Goal: Find specific page/section: Find specific page/section

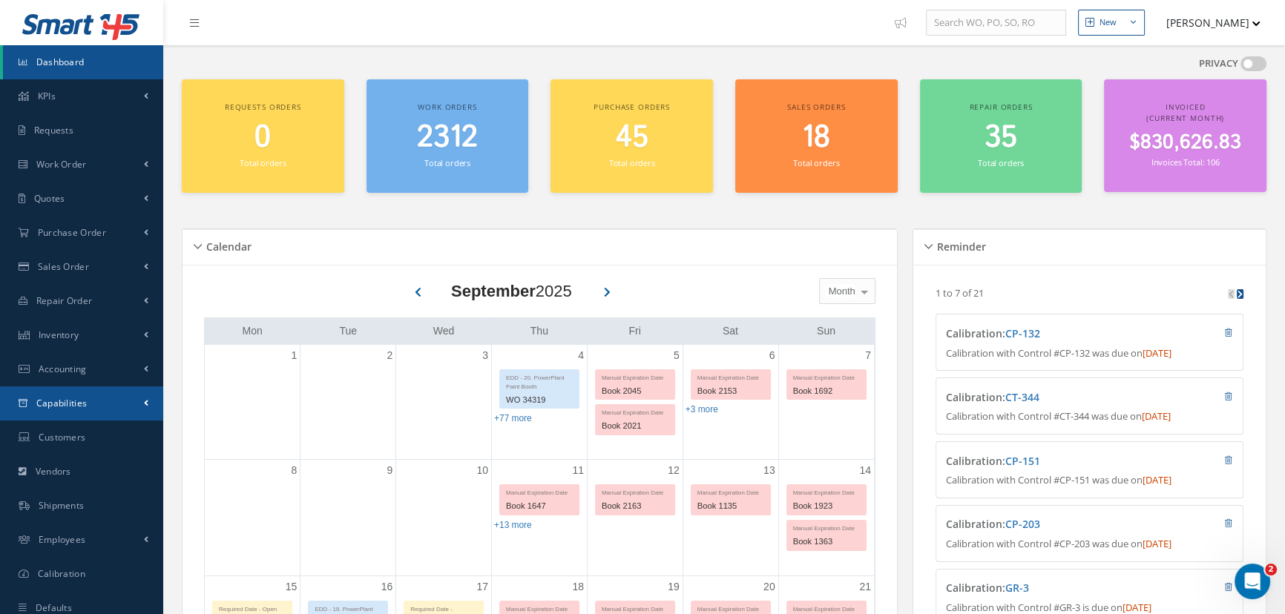
click at [86, 399] on span "Capabilities" at bounding box center [61, 403] width 51 height 13
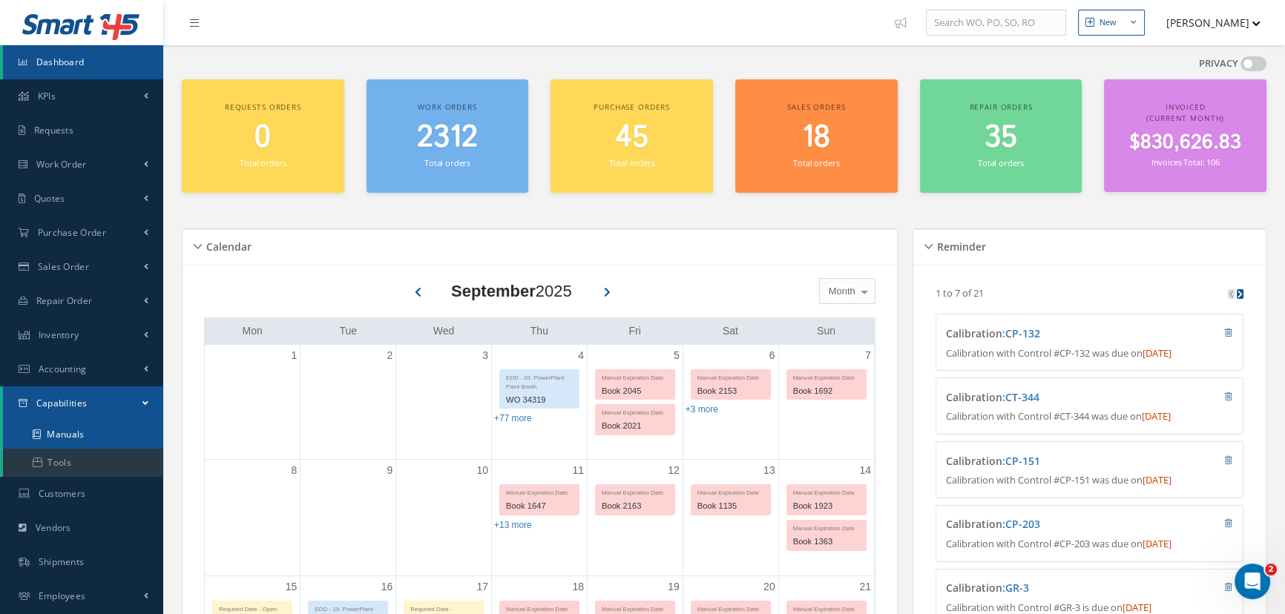
click at [68, 438] on link "Manuals" at bounding box center [83, 435] width 160 height 28
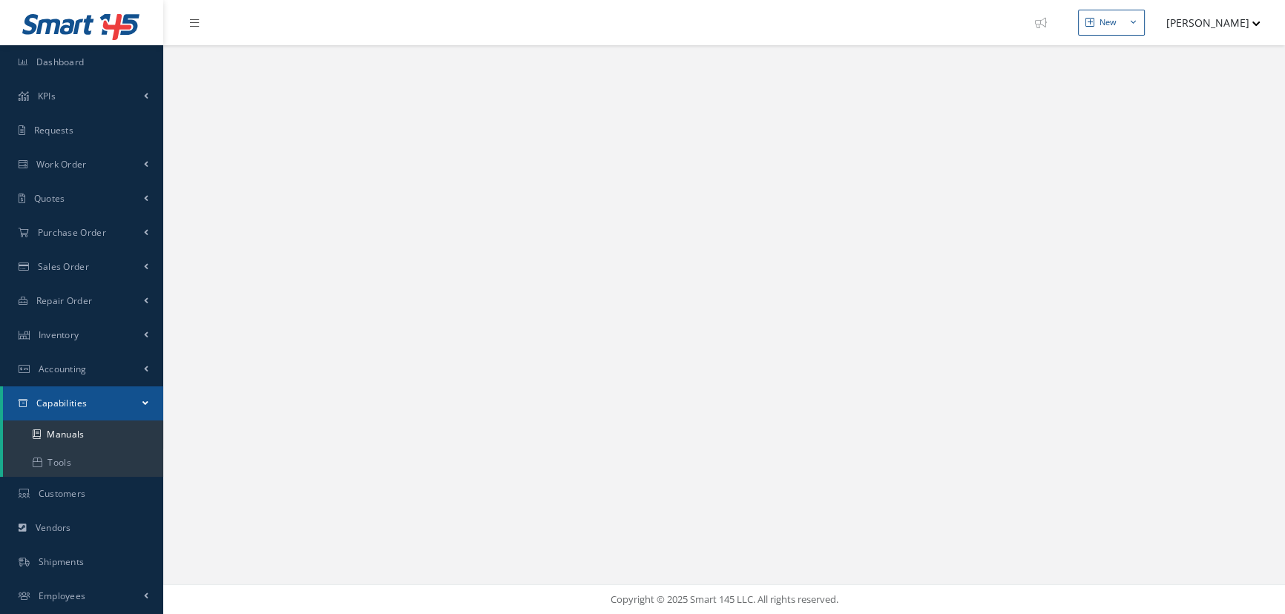
select select "25"
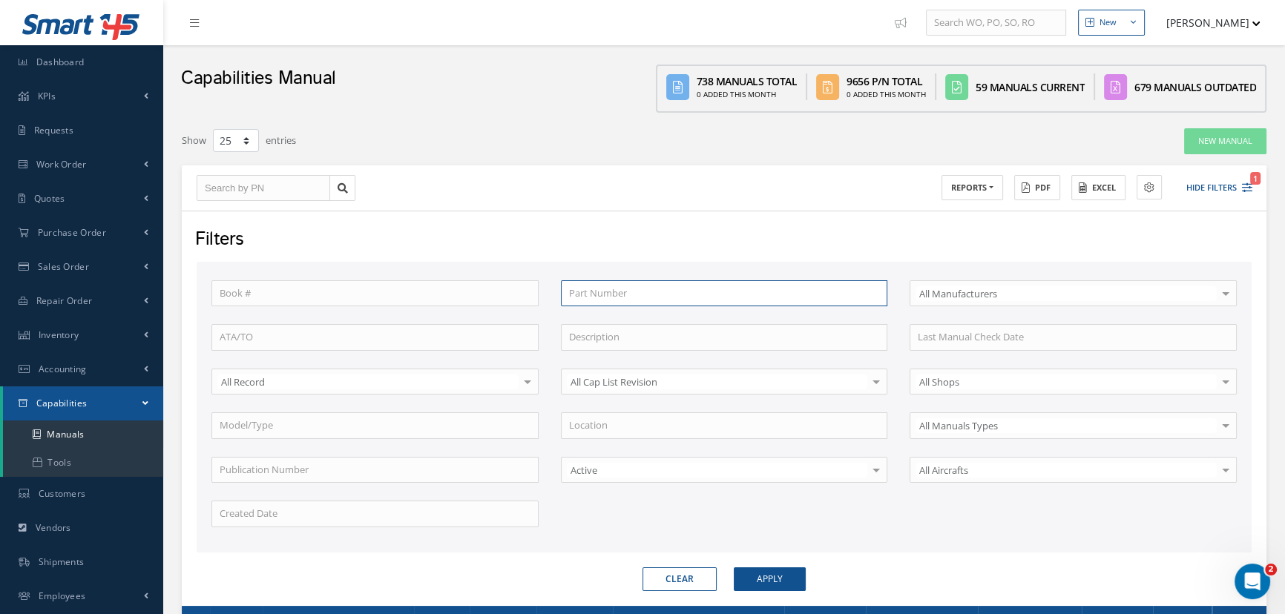
click at [602, 290] on input "text" at bounding box center [724, 293] width 327 height 27
type input "2"
type input "25"
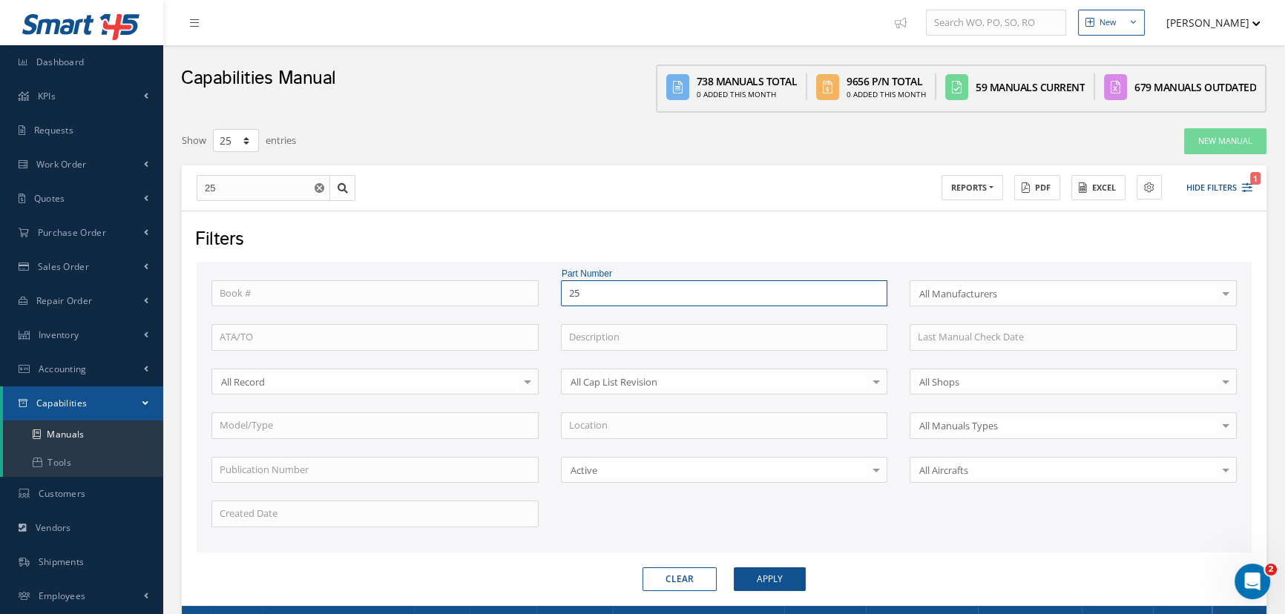
type input "251"
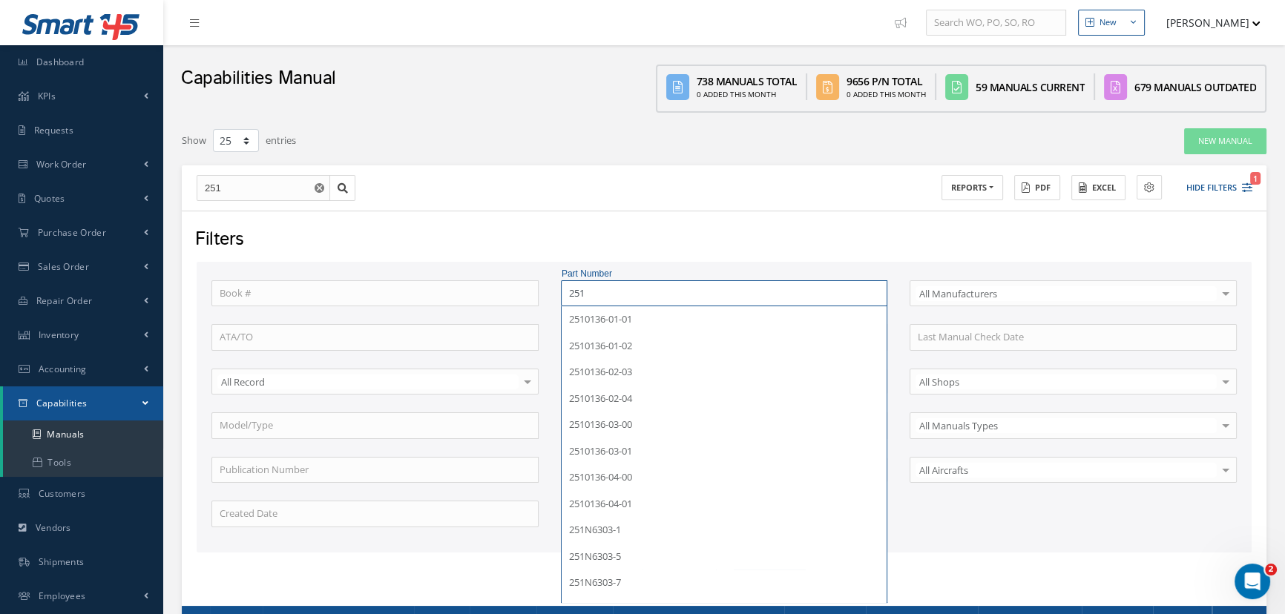
type input "251A"
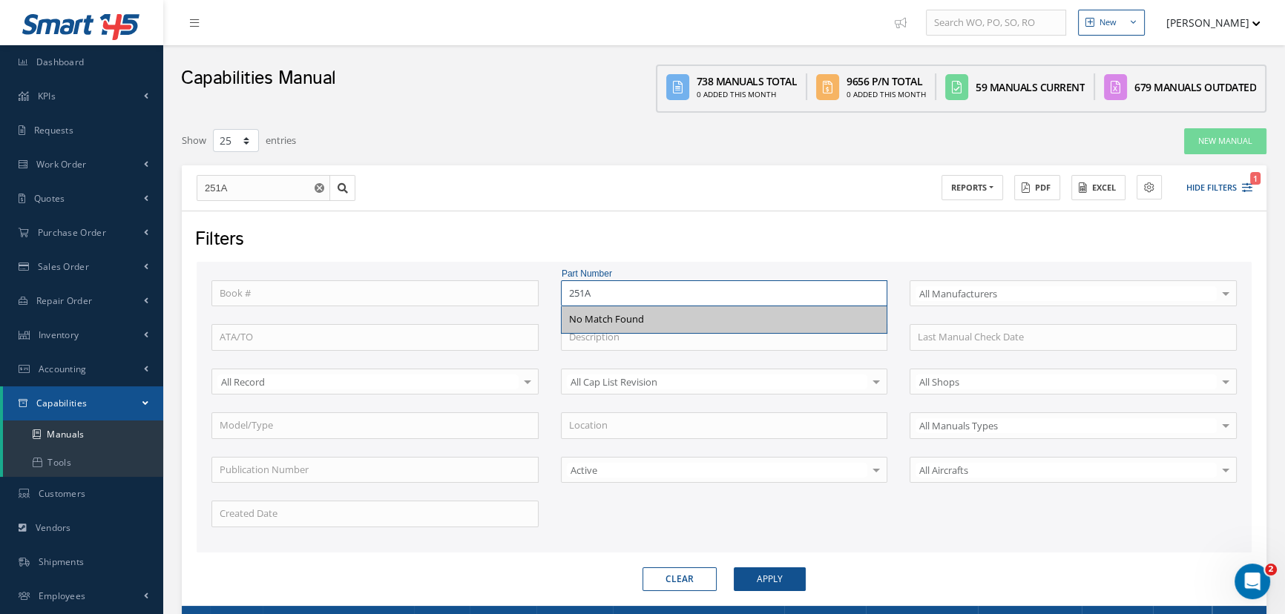
type input "251A4"
type input "251A45"
type input "251A451"
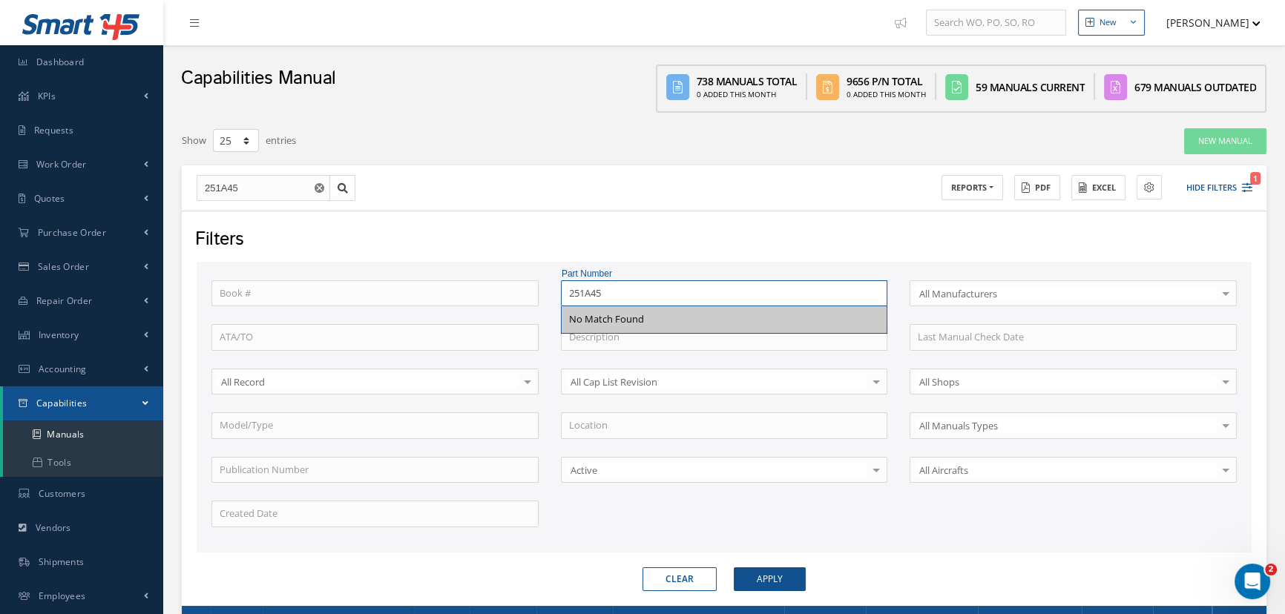
type input "251A451"
type input "251A4510"
type input "251A4510-"
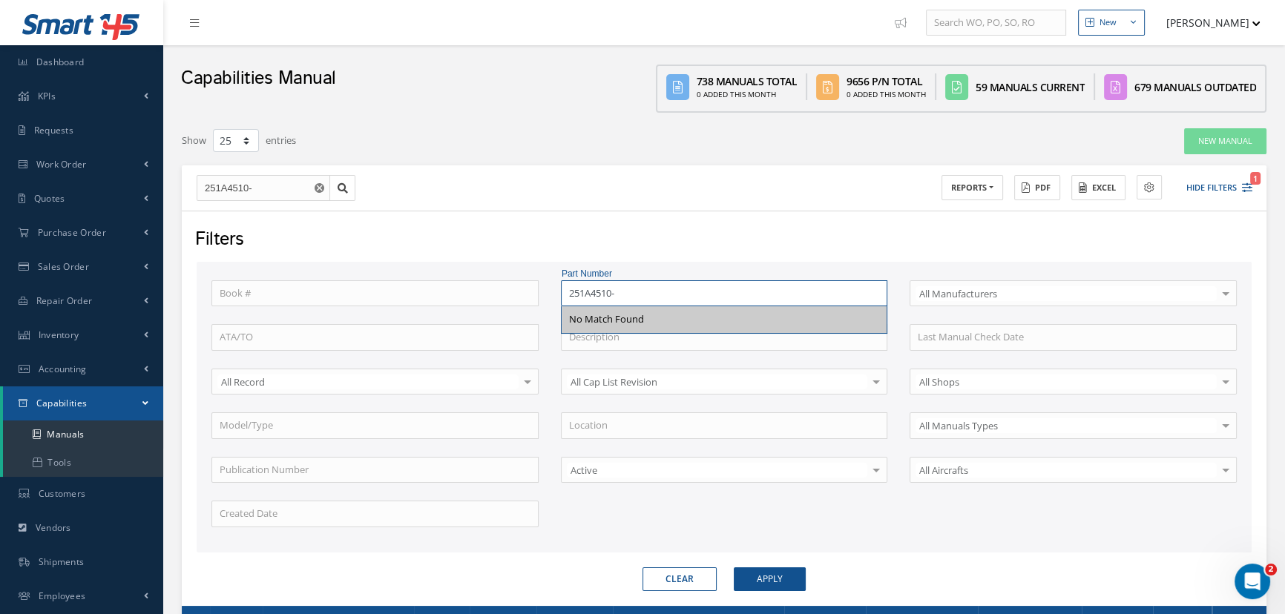
type input "251A4510"
type input "251A451"
type input "251A45"
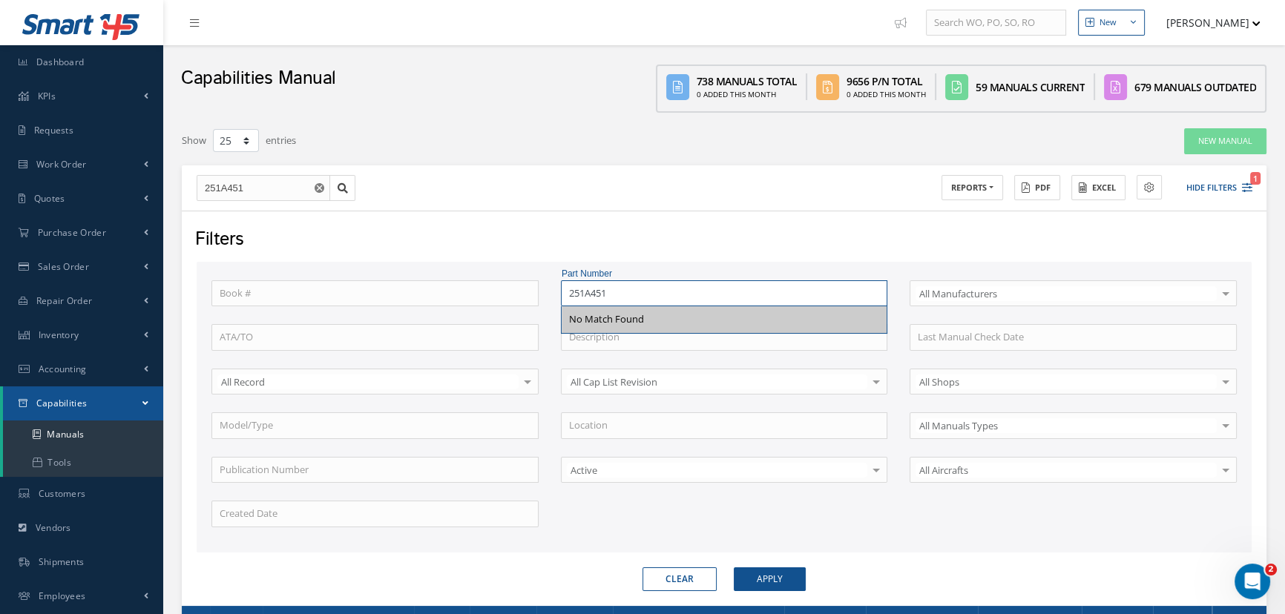
type input "251A45"
type input "251A4"
type input "251A"
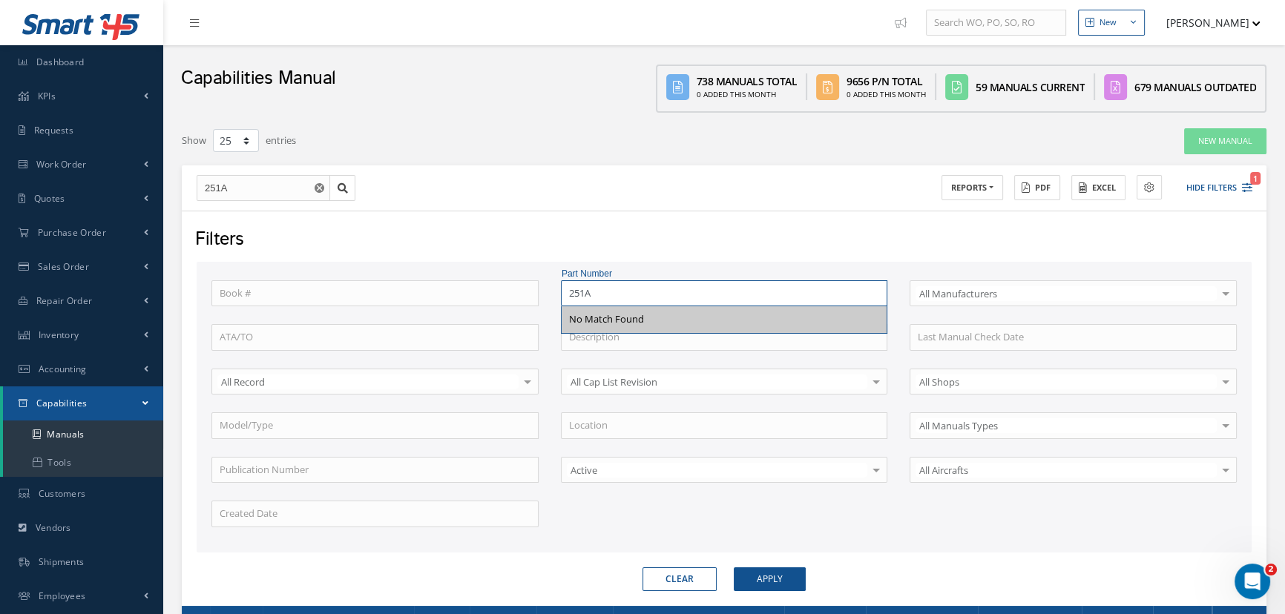
type input "251"
type input "25"
type input "2"
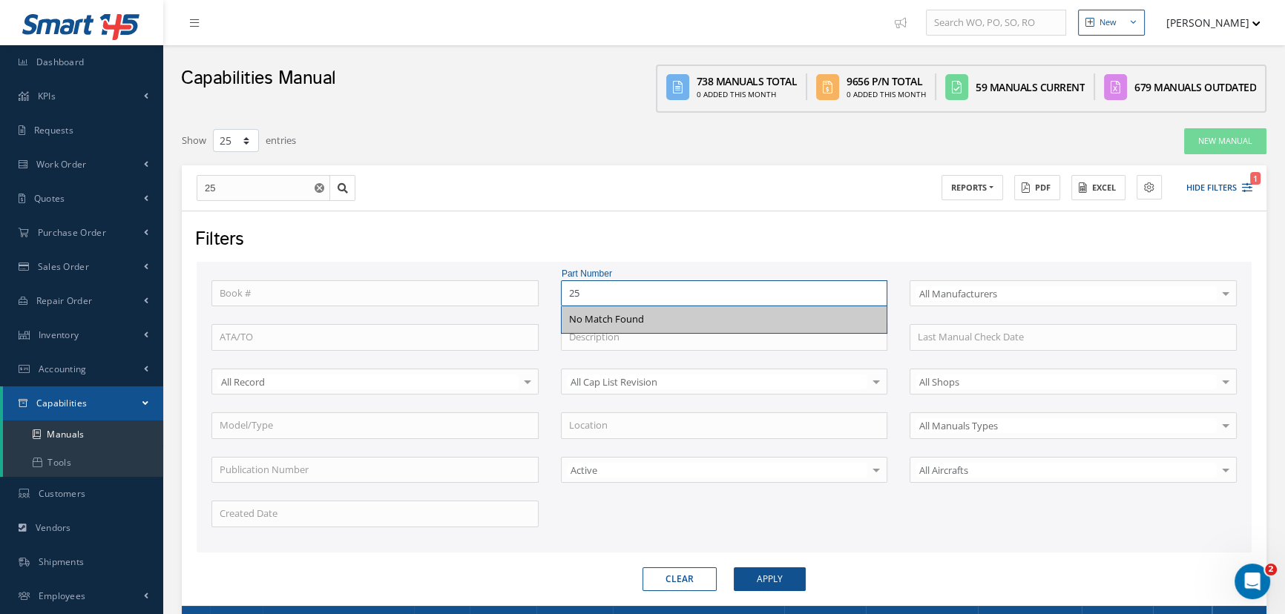
type input "2"
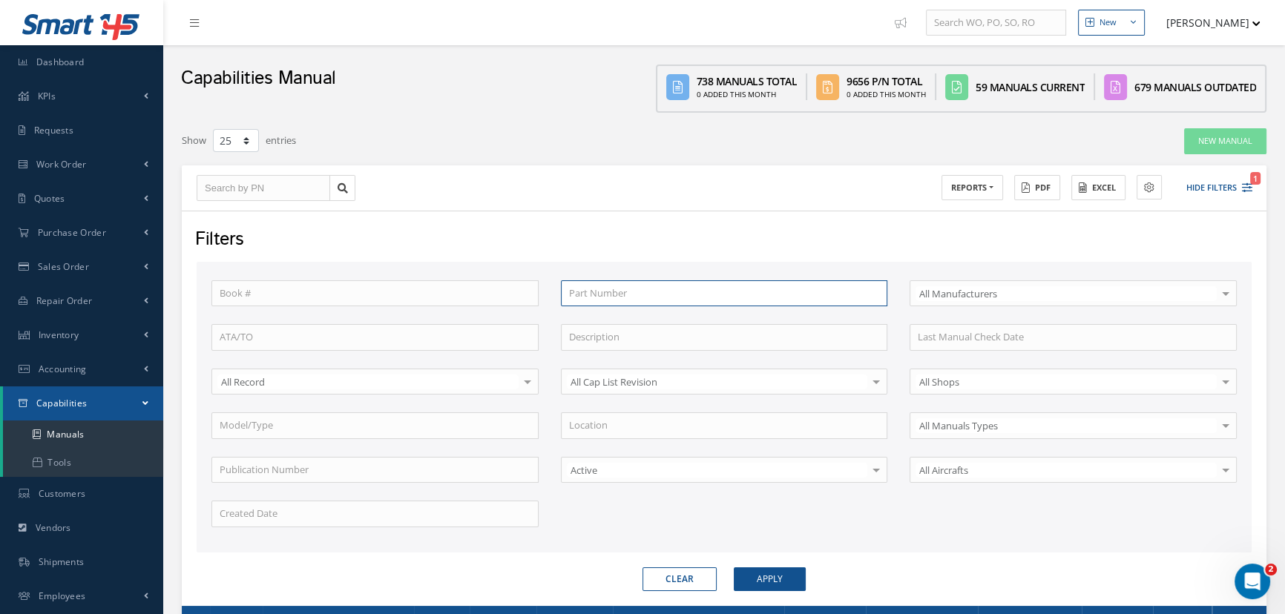
type input "2"
type input "25"
type input "251"
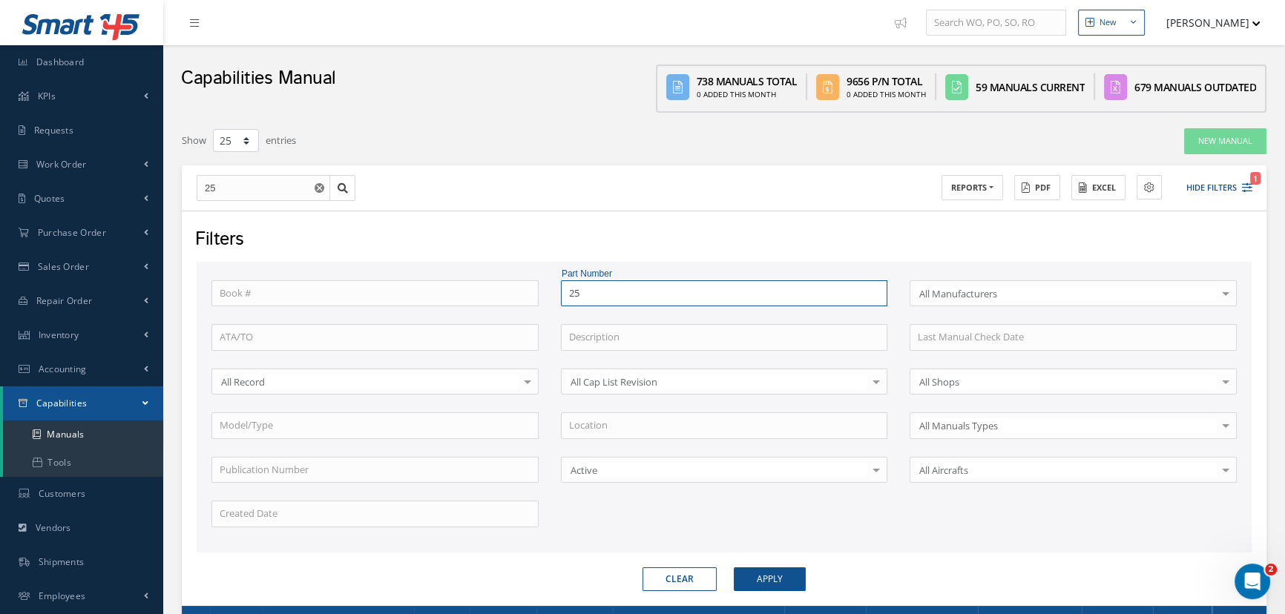
type input "251"
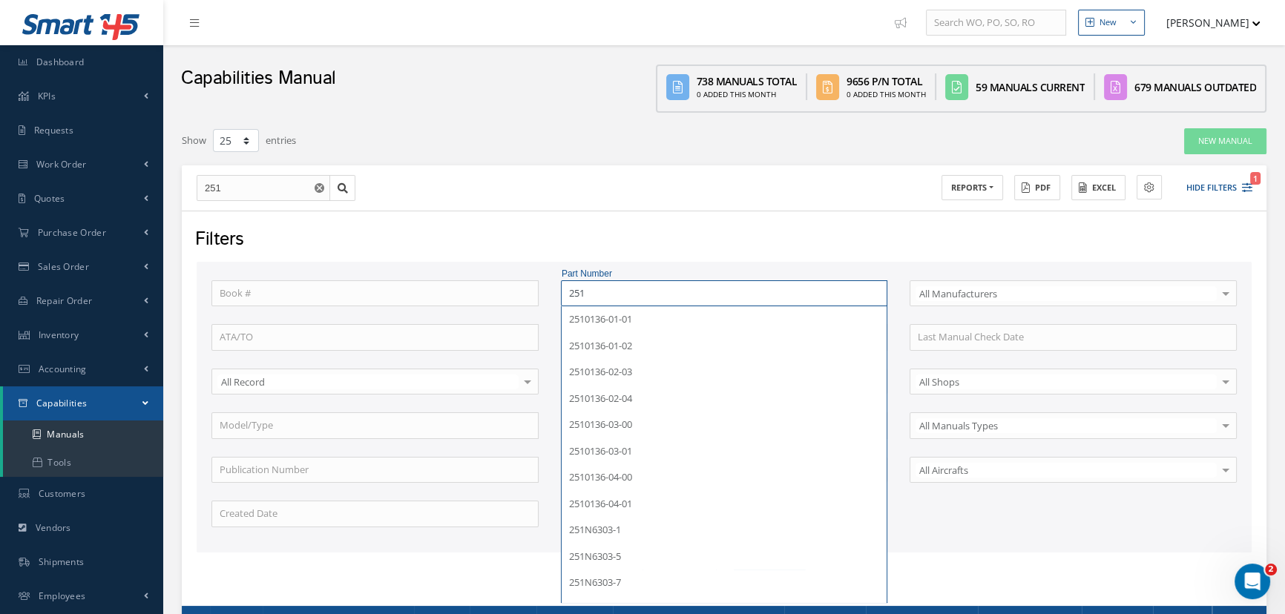
type input "251a"
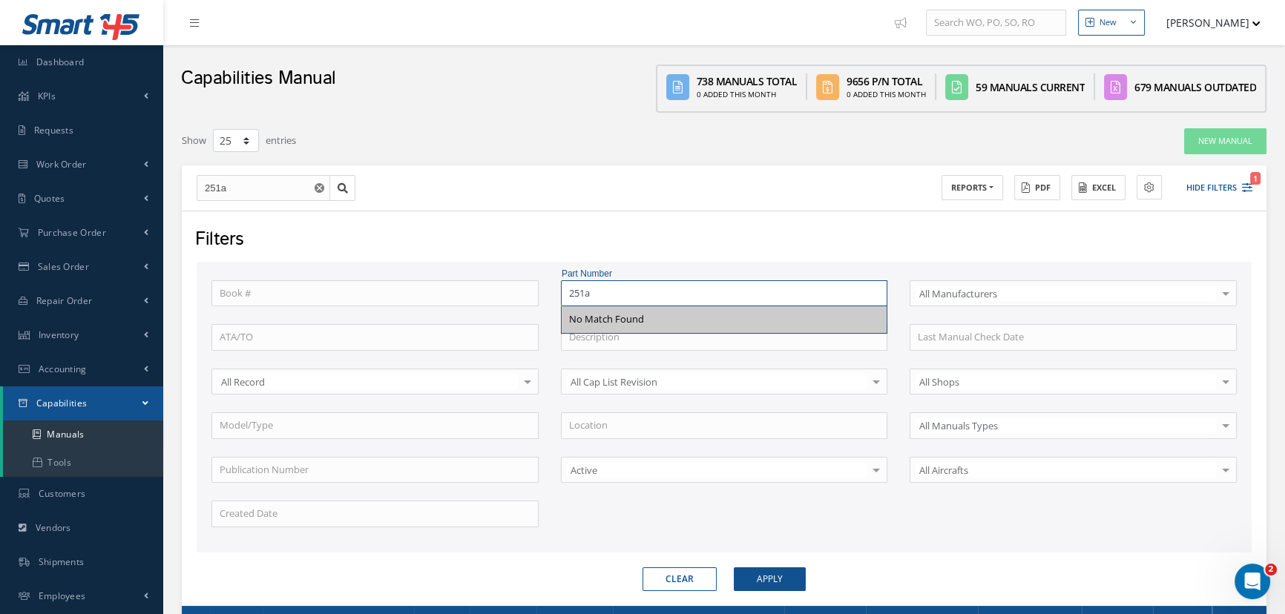
type input "251a"
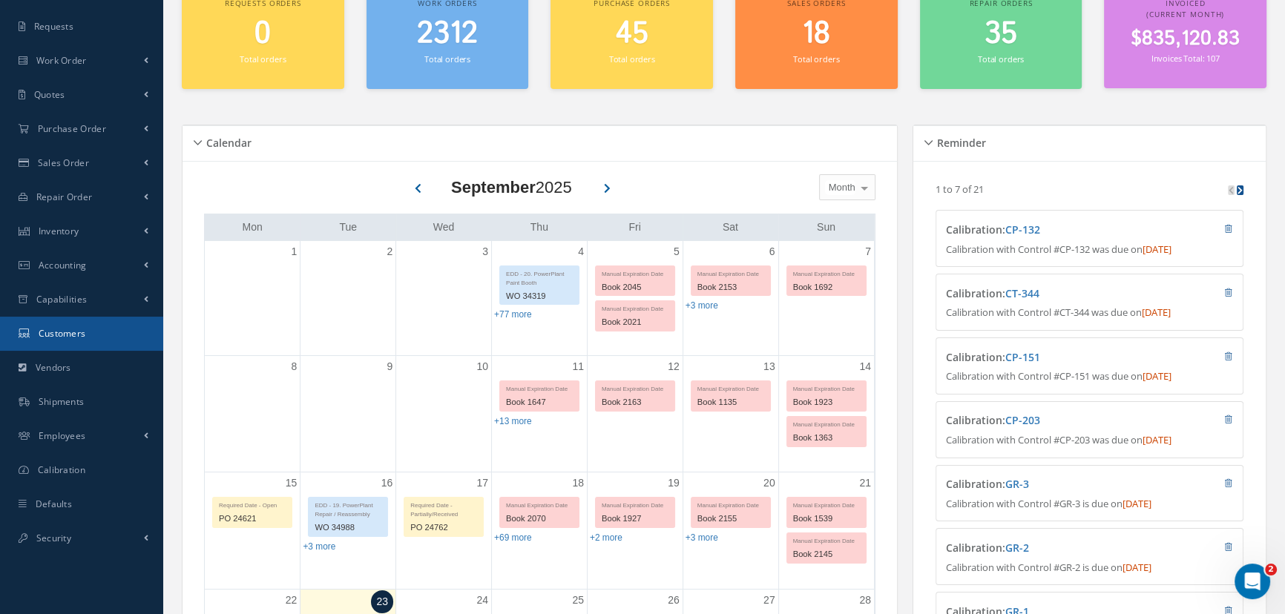
scroll to position [134, 0]
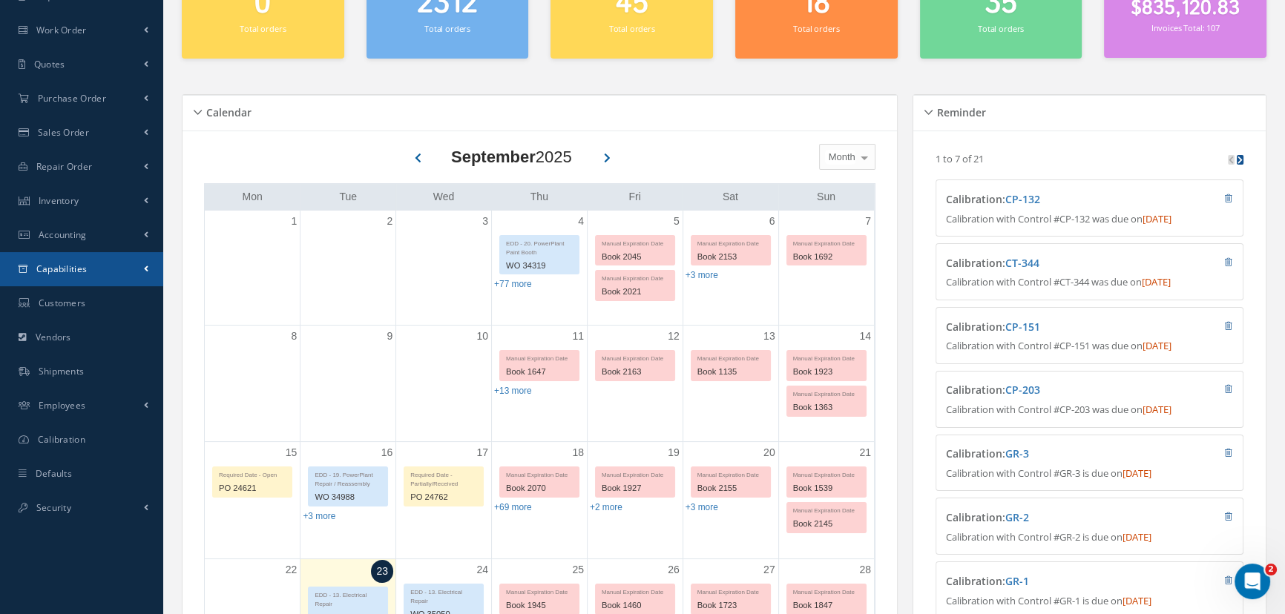
click at [65, 263] on span "Capabilities" at bounding box center [61, 269] width 51 height 13
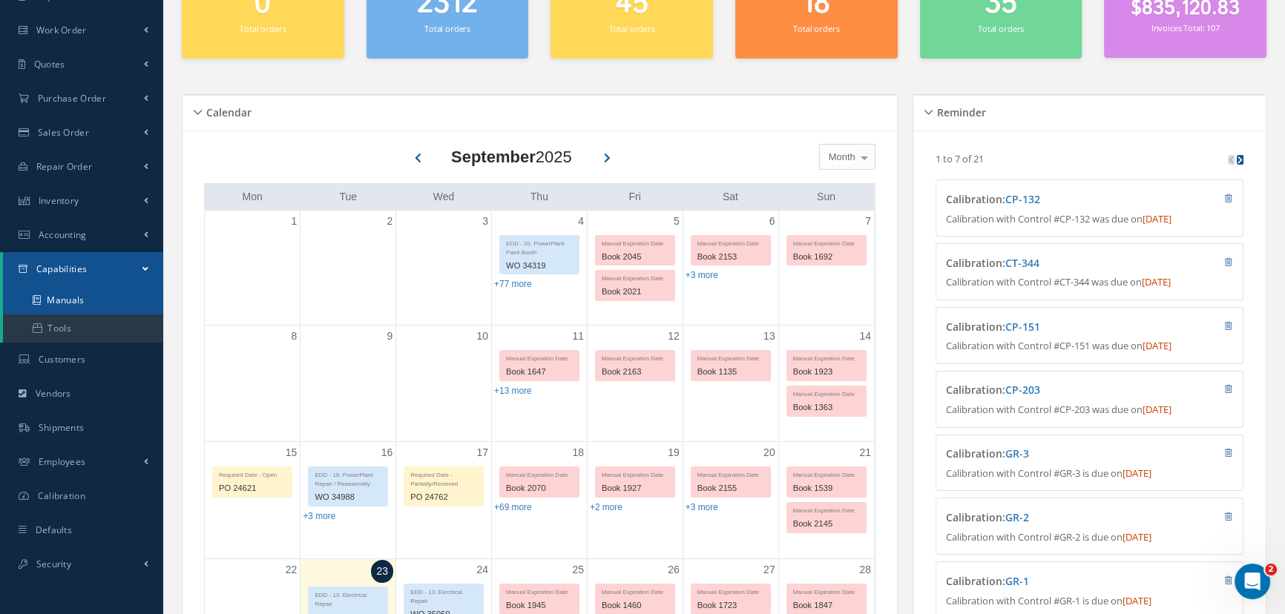
click at [59, 294] on link "Manuals" at bounding box center [83, 300] width 160 height 28
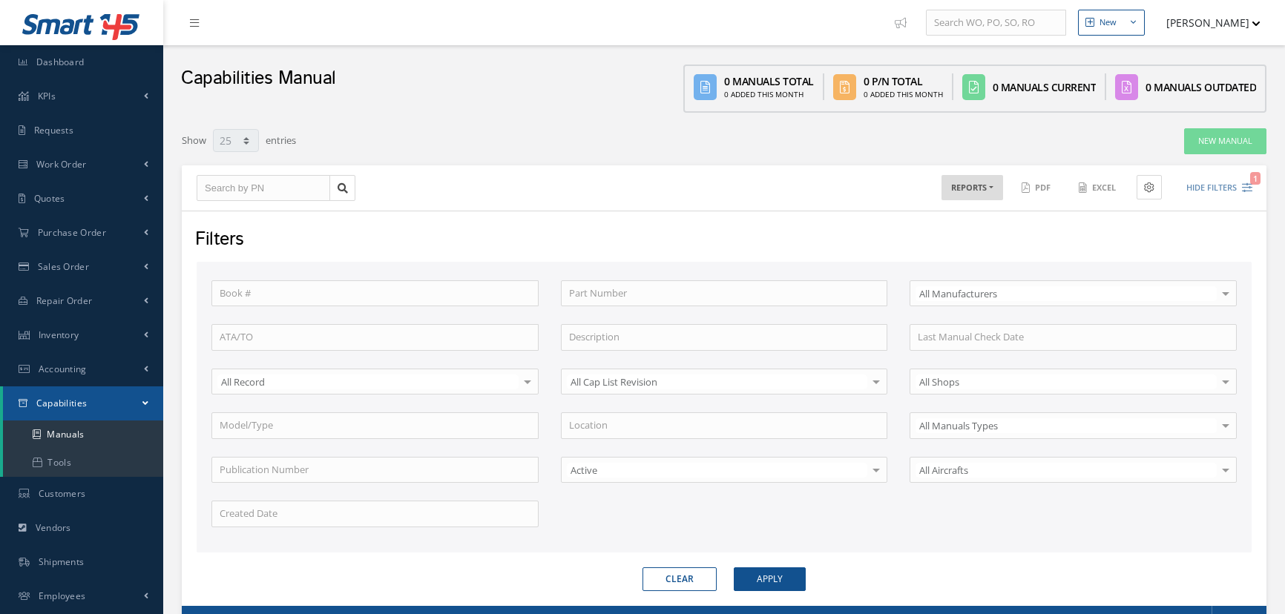
select select "25"
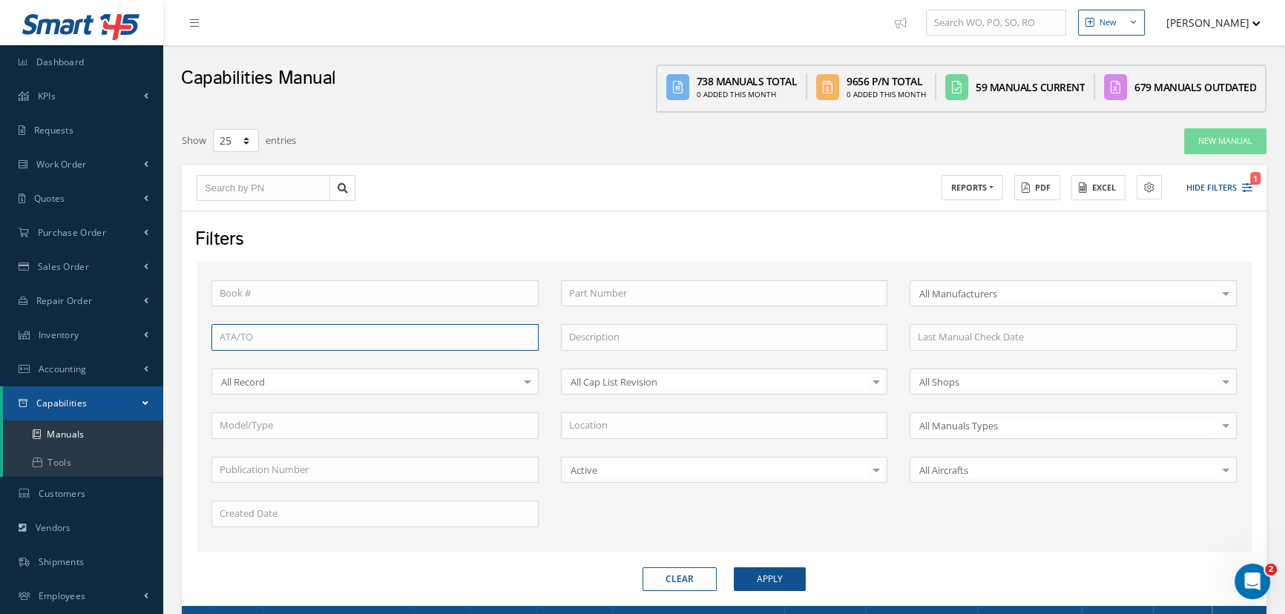
click at [317, 329] on input "text" at bounding box center [374, 337] width 327 height 27
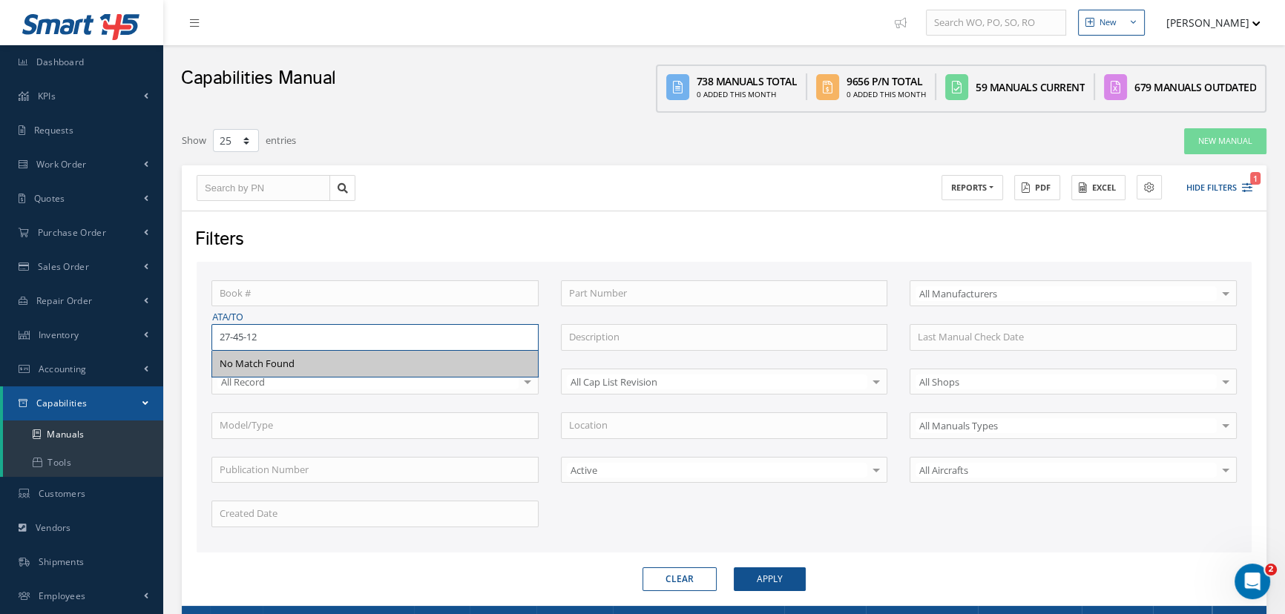
type input "27-45-12"
click at [734, 567] on button "Apply" at bounding box center [770, 579] width 72 height 24
